Goal: Task Accomplishment & Management: Use online tool/utility

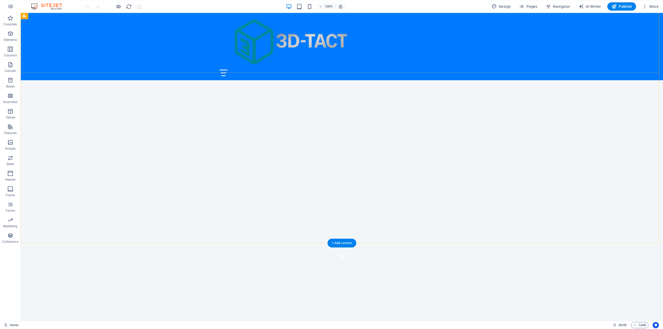
scroll to position [78, 0]
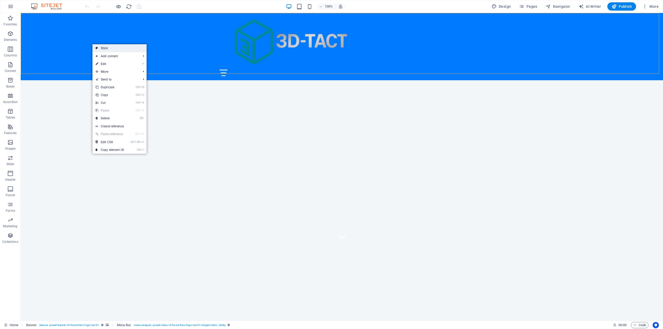
click at [114, 47] on link "Style" at bounding box center [119, 48] width 54 height 8
select select "rem"
select select "preset-menu-v2-home-hero-logo-nav-h1-slogan-menu"
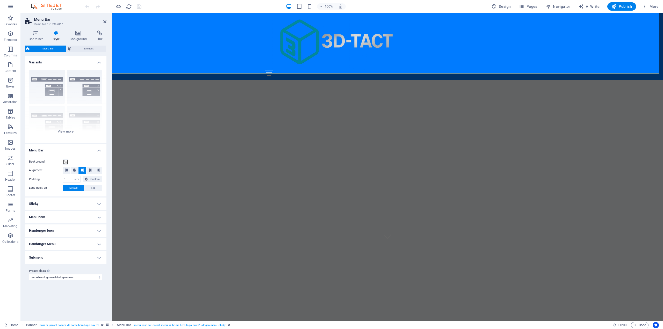
click at [87, 219] on h4 "Menu Item" at bounding box center [66, 217] width 82 height 12
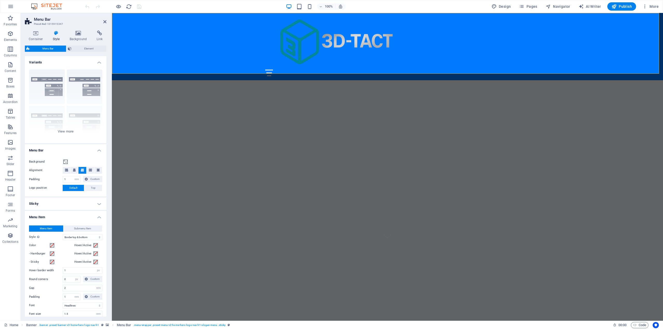
click at [88, 204] on h4 "Sticky" at bounding box center [66, 204] width 82 height 12
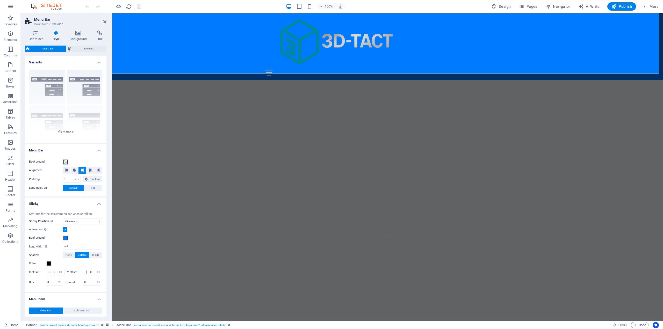
click at [65, 163] on span at bounding box center [65, 162] width 4 height 4
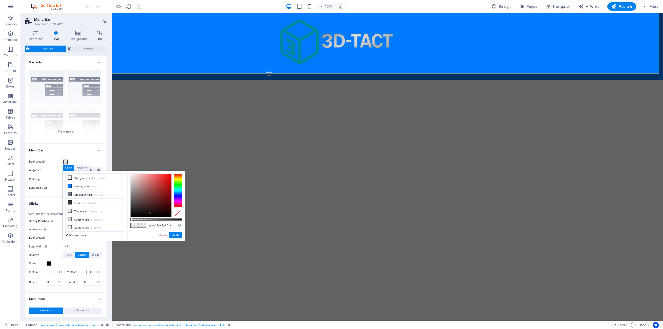
click at [150, 213] on div at bounding box center [151, 195] width 41 height 43
click at [175, 236] on button "Apply" at bounding box center [175, 235] width 13 height 6
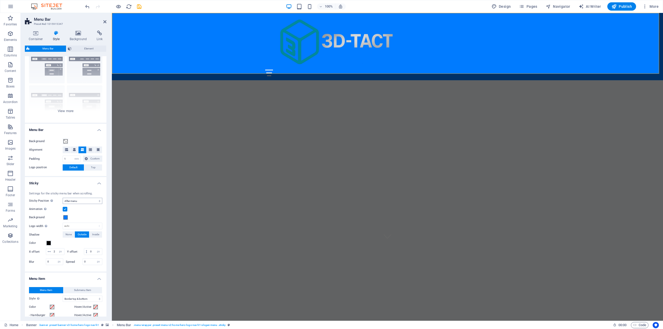
scroll to position [0, 0]
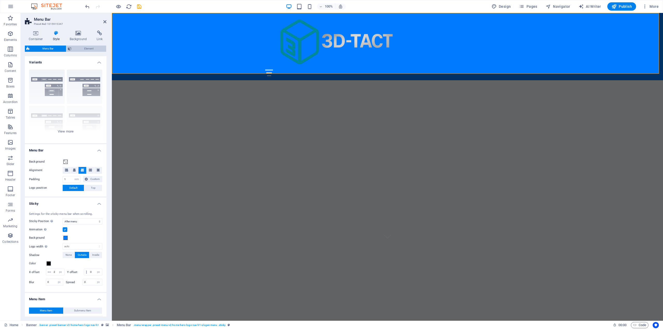
click at [82, 47] on span "Element" at bounding box center [89, 49] width 32 height 6
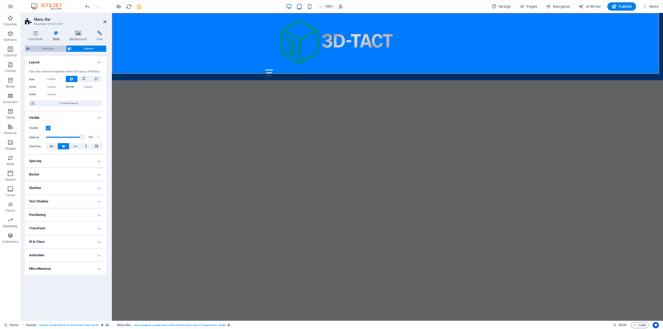
click at [60, 47] on span "Menu Bar" at bounding box center [47, 49] width 33 height 6
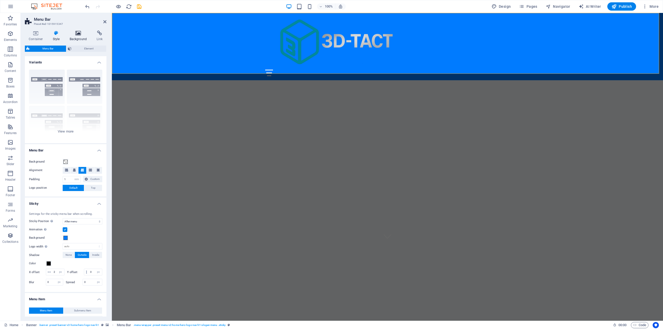
click at [76, 34] on icon at bounding box center [78, 33] width 25 height 5
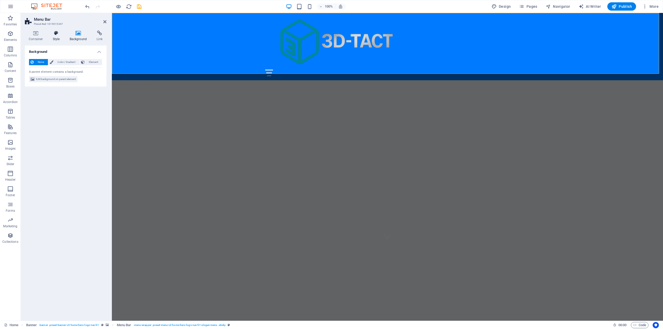
click at [53, 38] on h4 "Style" at bounding box center [57, 36] width 17 height 11
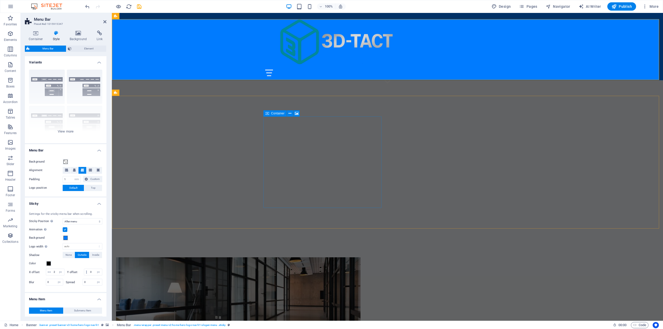
scroll to position [78, 0]
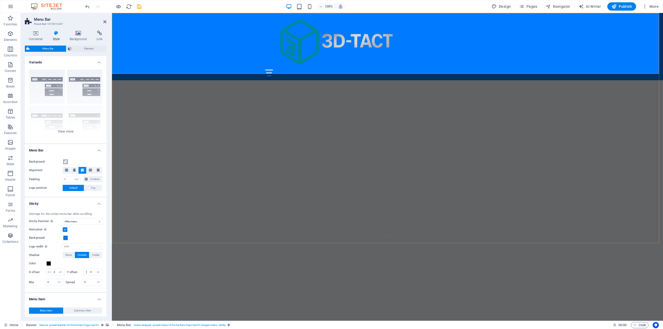
click at [181, 47] on div "Home About Us Services Get Started Contact" at bounding box center [387, 46] width 551 height 67
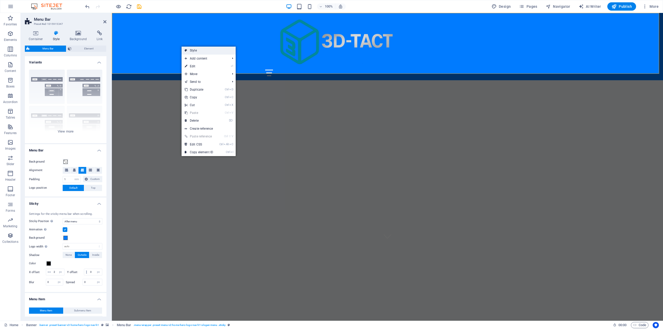
click at [205, 47] on link "Style" at bounding box center [209, 51] width 54 height 8
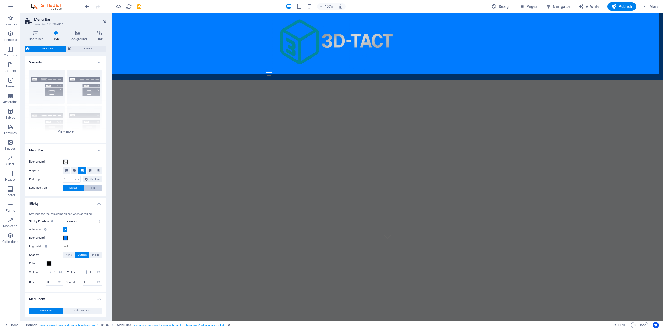
click at [93, 188] on span "Top" at bounding box center [93, 188] width 5 height 6
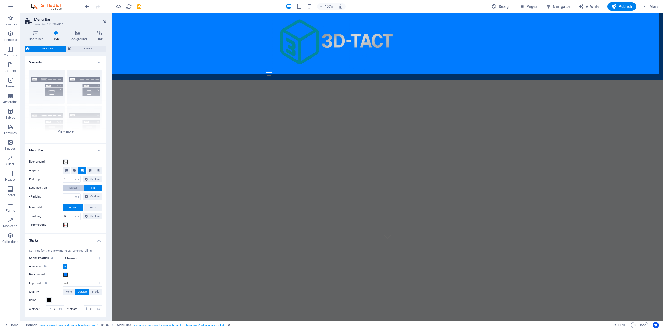
click at [79, 188] on button "Default" at bounding box center [73, 188] width 21 height 6
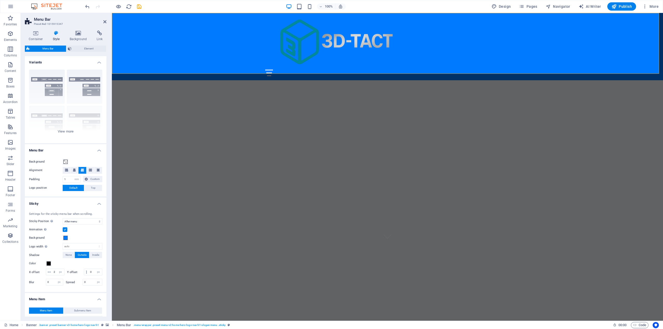
click at [70, 161] on div "Background" at bounding box center [65, 162] width 73 height 6
click at [65, 162] on span at bounding box center [65, 162] width 4 height 4
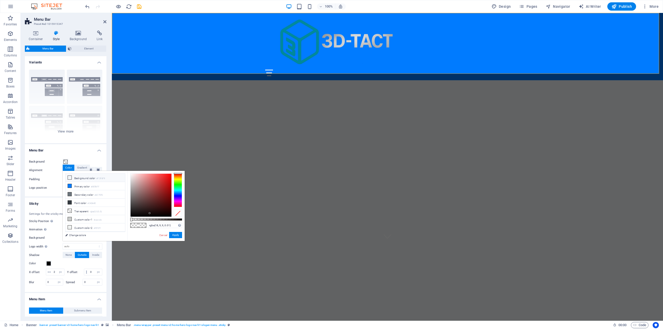
click at [73, 179] on li "Background color #F3F6F9" at bounding box center [96, 178] width 60 height 8
type input "rgba(0, 2, 4, 0.01)"
drag, startPoint x: 132, startPoint y: 175, endPoint x: 175, endPoint y: 216, distance: 59.5
click at [175, 216] on div at bounding box center [156, 195] width 52 height 44
click at [177, 234] on button "Apply" at bounding box center [175, 235] width 13 height 6
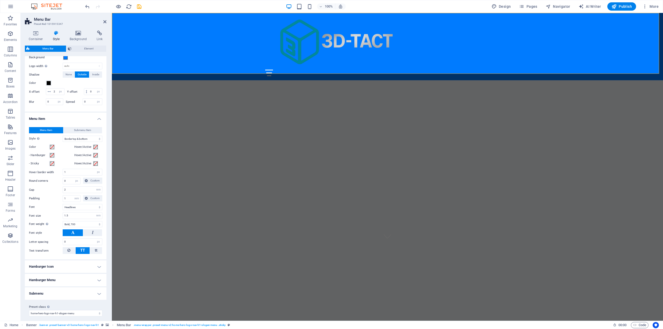
scroll to position [191, 0]
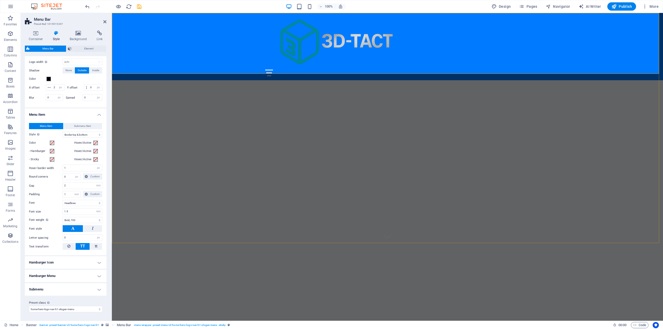
click at [220, 34] on div "Home About Us Services Get Started Contact" at bounding box center [387, 46] width 551 height 67
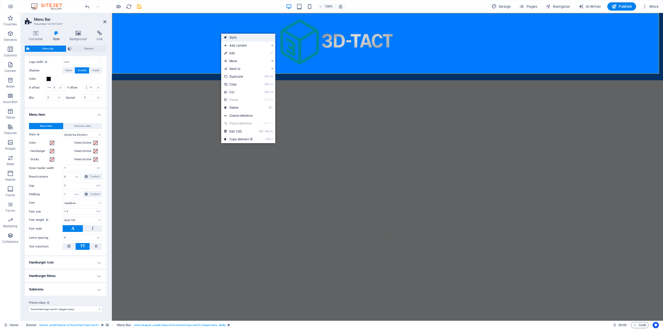
click at [230, 39] on link "Style" at bounding box center [248, 38] width 54 height 8
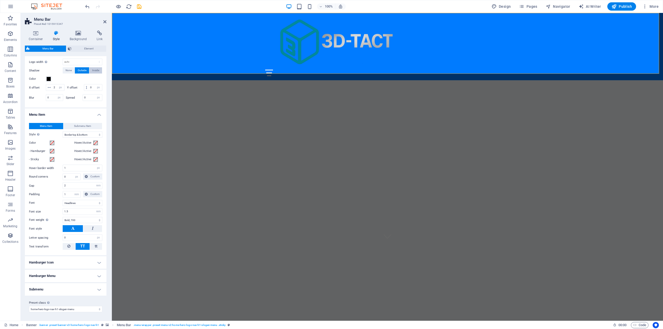
click at [95, 67] on span "Inside" at bounding box center [95, 70] width 7 height 6
click at [66, 67] on span "None" at bounding box center [69, 70] width 6 height 6
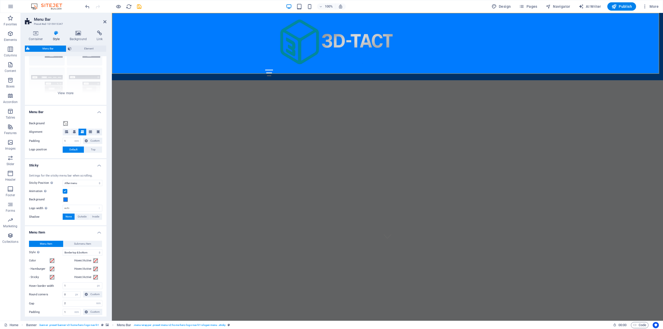
scroll to position [26, 0]
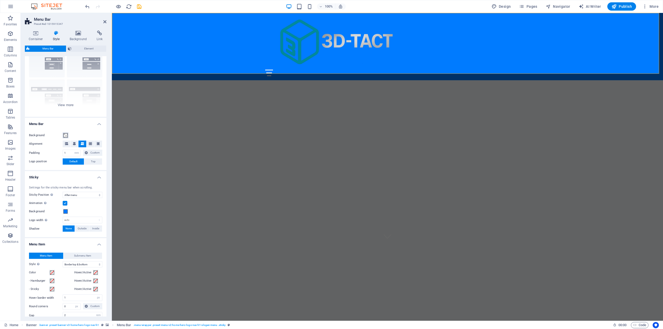
click at [66, 135] on span at bounding box center [65, 135] width 4 height 4
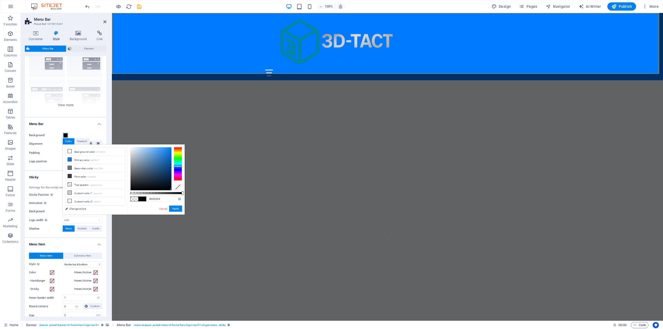
drag, startPoint x: 131, startPoint y: 193, endPoint x: 187, endPoint y: 195, distance: 56.8
click at [187, 195] on body "[DOMAIN_NAME] Home Favorites Elements Columns Content Boxes Accordion Tables Fe…" at bounding box center [331, 164] width 663 height 329
click at [173, 209] on button "Apply" at bounding box center [175, 209] width 13 height 6
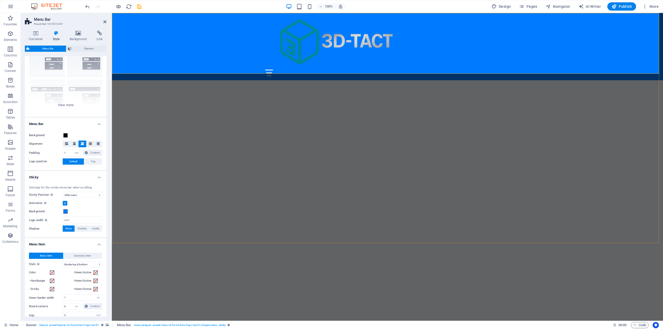
click at [126, 14] on div "Home About Us Services Get Started Contact" at bounding box center [387, 46] width 551 height 67
click at [140, 43] on div "Home About Us Services Get Started Contact" at bounding box center [387, 46] width 551 height 67
click at [65, 143] on icon at bounding box center [66, 143] width 3 height 3
click at [87, 145] on button at bounding box center [90, 144] width 8 height 7
drag, startPoint x: 96, startPoint y: 143, endPoint x: 77, endPoint y: 144, distance: 18.9
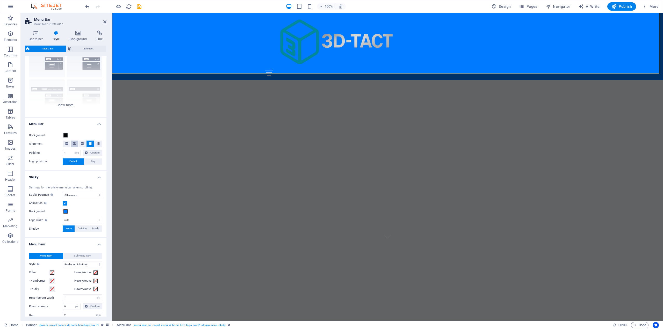
click at [97, 143] on icon at bounding box center [98, 143] width 3 height 3
click at [67, 135] on span at bounding box center [65, 135] width 4 height 4
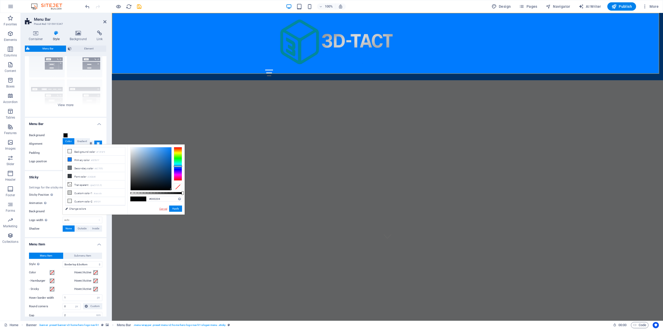
click at [161, 209] on link "Cancel" at bounding box center [163, 209] width 9 height 4
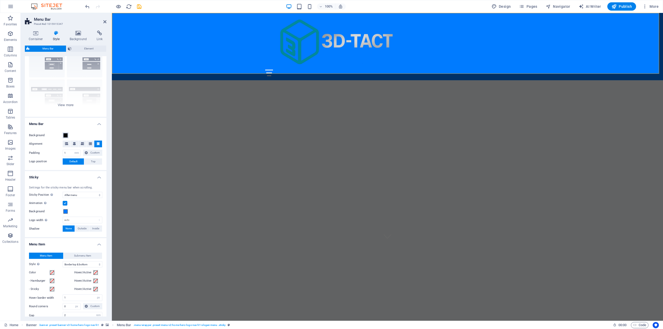
click at [67, 135] on span at bounding box center [65, 135] width 4 height 4
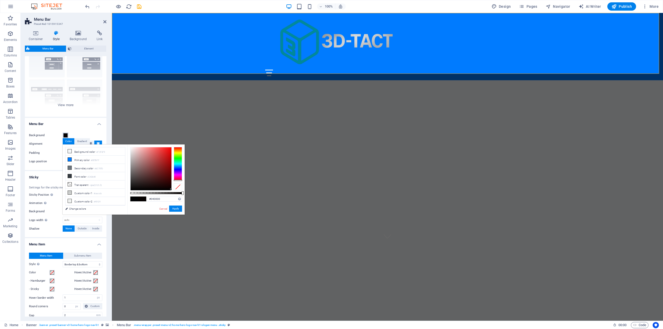
drag, startPoint x: 176, startPoint y: 165, endPoint x: 166, endPoint y: 187, distance: 23.9
click at [175, 183] on div at bounding box center [156, 169] width 52 height 44
type input "#130202"
drag, startPoint x: 171, startPoint y: 189, endPoint x: 168, endPoint y: 187, distance: 3.5
click at [168, 187] on div at bounding box center [168, 187] width 2 height 2
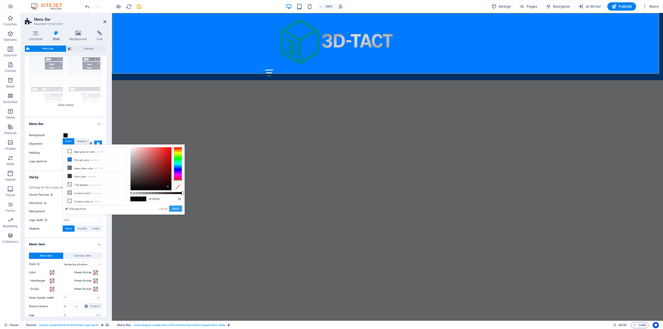
click at [176, 209] on button "Apply" at bounding box center [175, 209] width 13 height 6
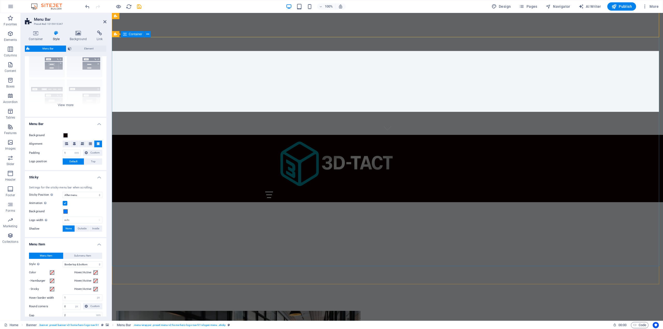
scroll to position [5, 0]
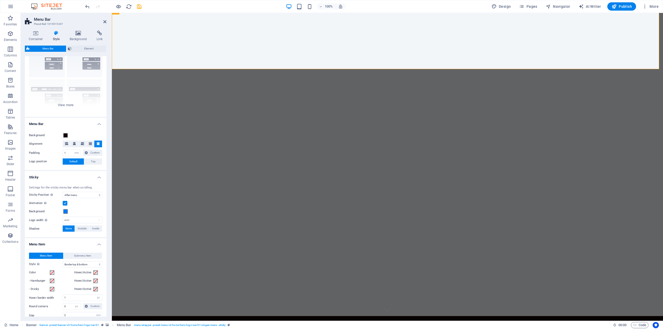
click at [92, 5] on div at bounding box center [113, 6] width 58 height 8
click at [88, 6] on icon "undo" at bounding box center [87, 7] width 6 height 6
click at [646, 6] on icon "button" at bounding box center [644, 6] width 5 height 5
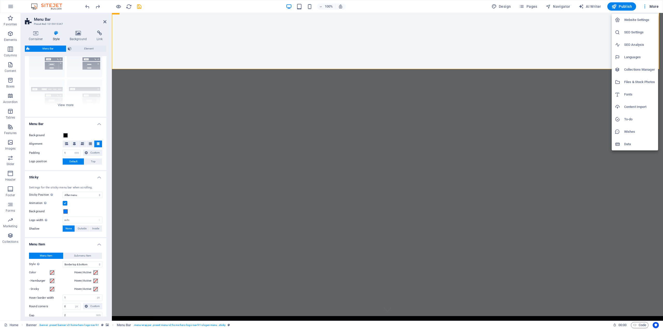
click at [640, 21] on h6 "Website Settings" at bounding box center [639, 20] width 31 height 6
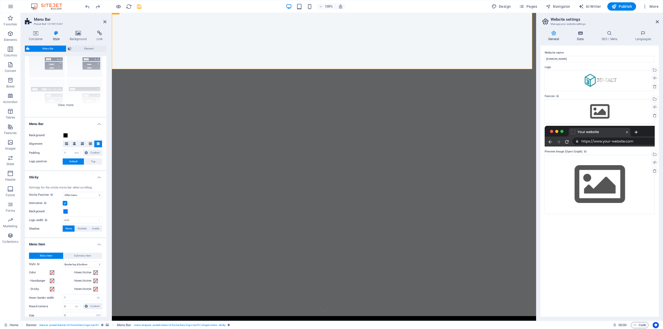
click at [579, 38] on h4 "Data" at bounding box center [581, 36] width 25 height 11
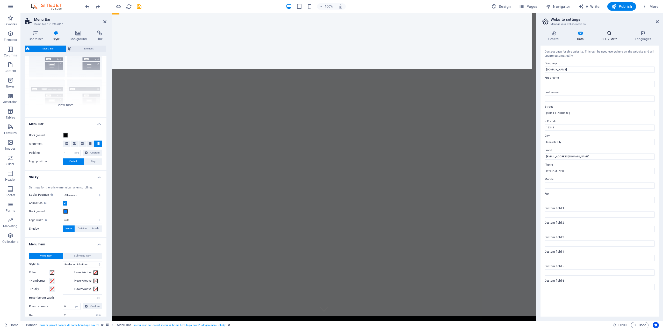
click at [604, 36] on h4 "SEO / Meta" at bounding box center [610, 36] width 34 height 11
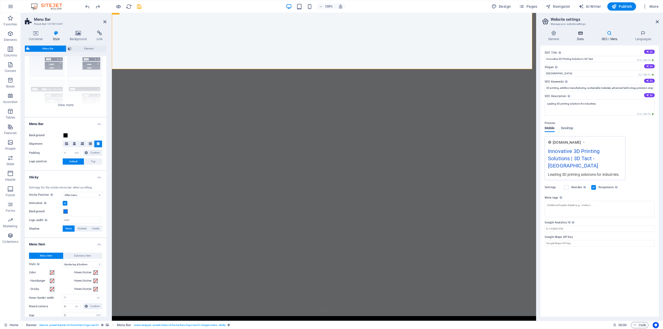
click at [582, 36] on h4 "Data" at bounding box center [581, 36] width 25 height 11
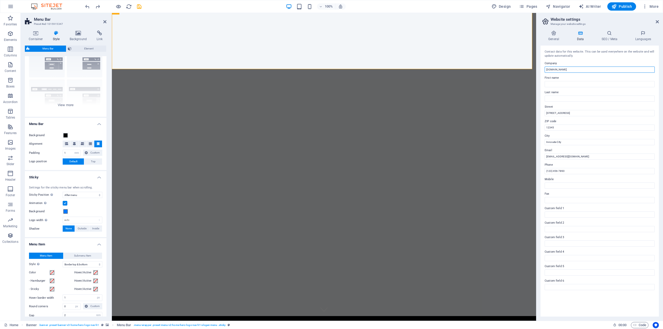
click at [546, 70] on input "[DOMAIN_NAME]" at bounding box center [600, 70] width 110 height 6
click at [579, 65] on label "Company" at bounding box center [600, 63] width 110 height 6
click at [579, 67] on input "[DOMAIN_NAME]" at bounding box center [600, 70] width 110 height 6
click at [611, 37] on h4 "SEO / Meta" at bounding box center [610, 36] width 34 height 11
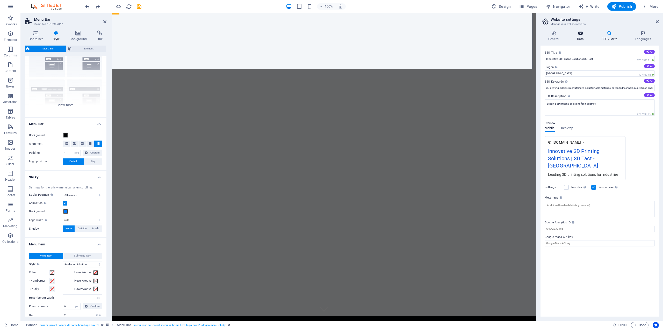
click at [589, 35] on icon at bounding box center [580, 33] width 23 height 5
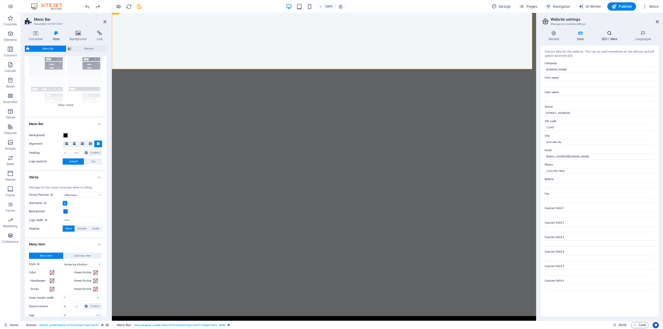
click at [602, 33] on icon at bounding box center [609, 33] width 32 height 5
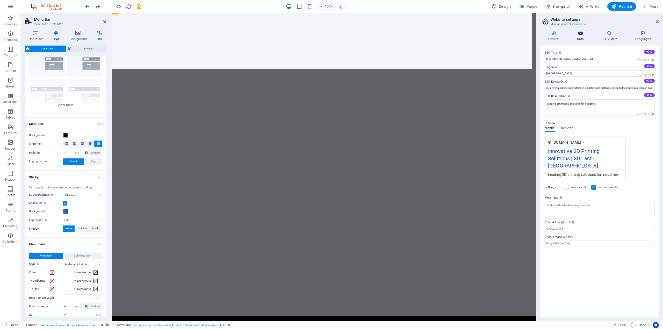
click at [579, 39] on h4 "Data" at bounding box center [581, 36] width 25 height 11
